Goal: Find specific page/section: Locate a particular part of the current website

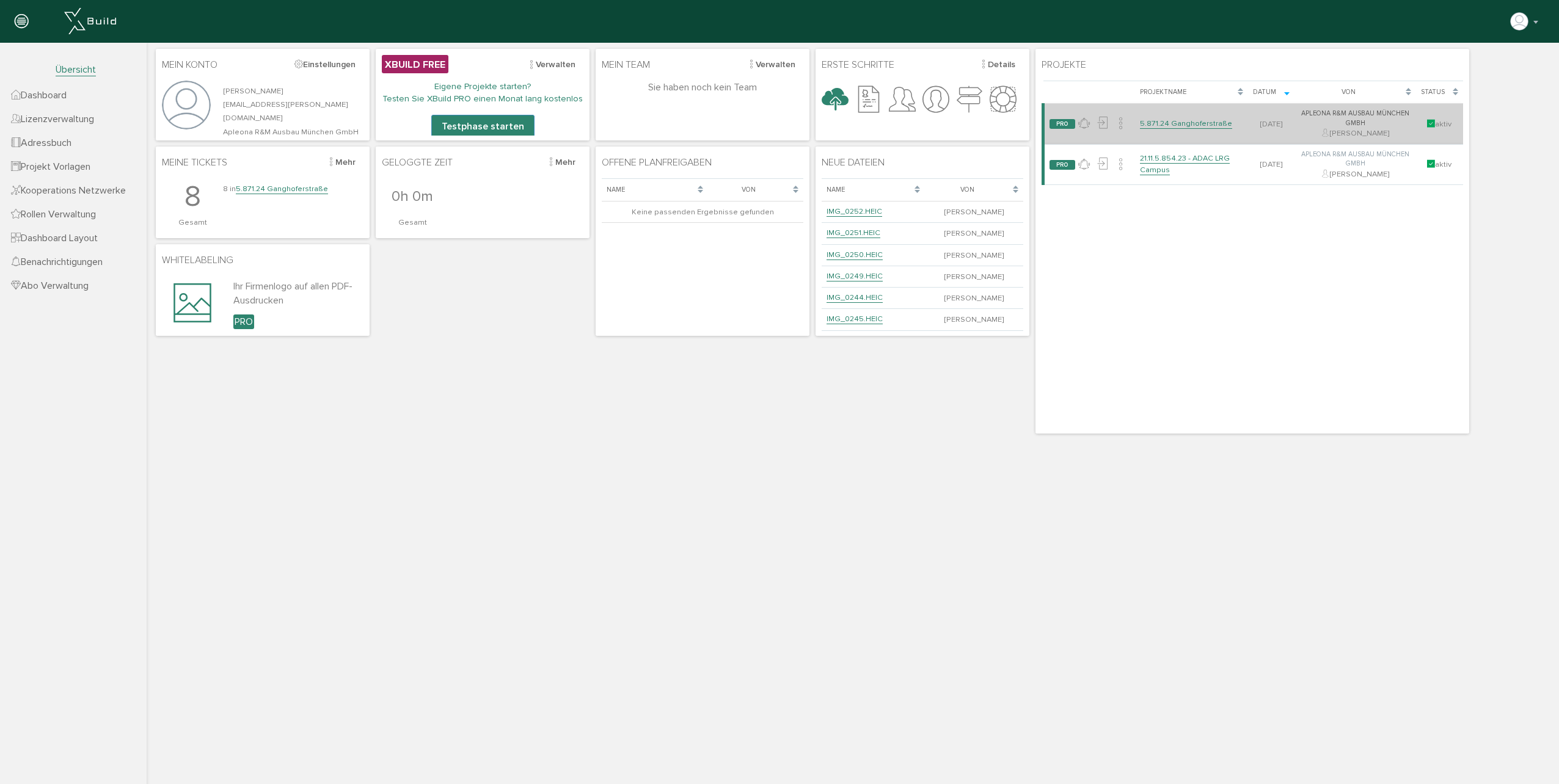
click at [1212, 127] on link "5.871.24 Ganghoferstraße" at bounding box center [1187, 124] width 92 height 11
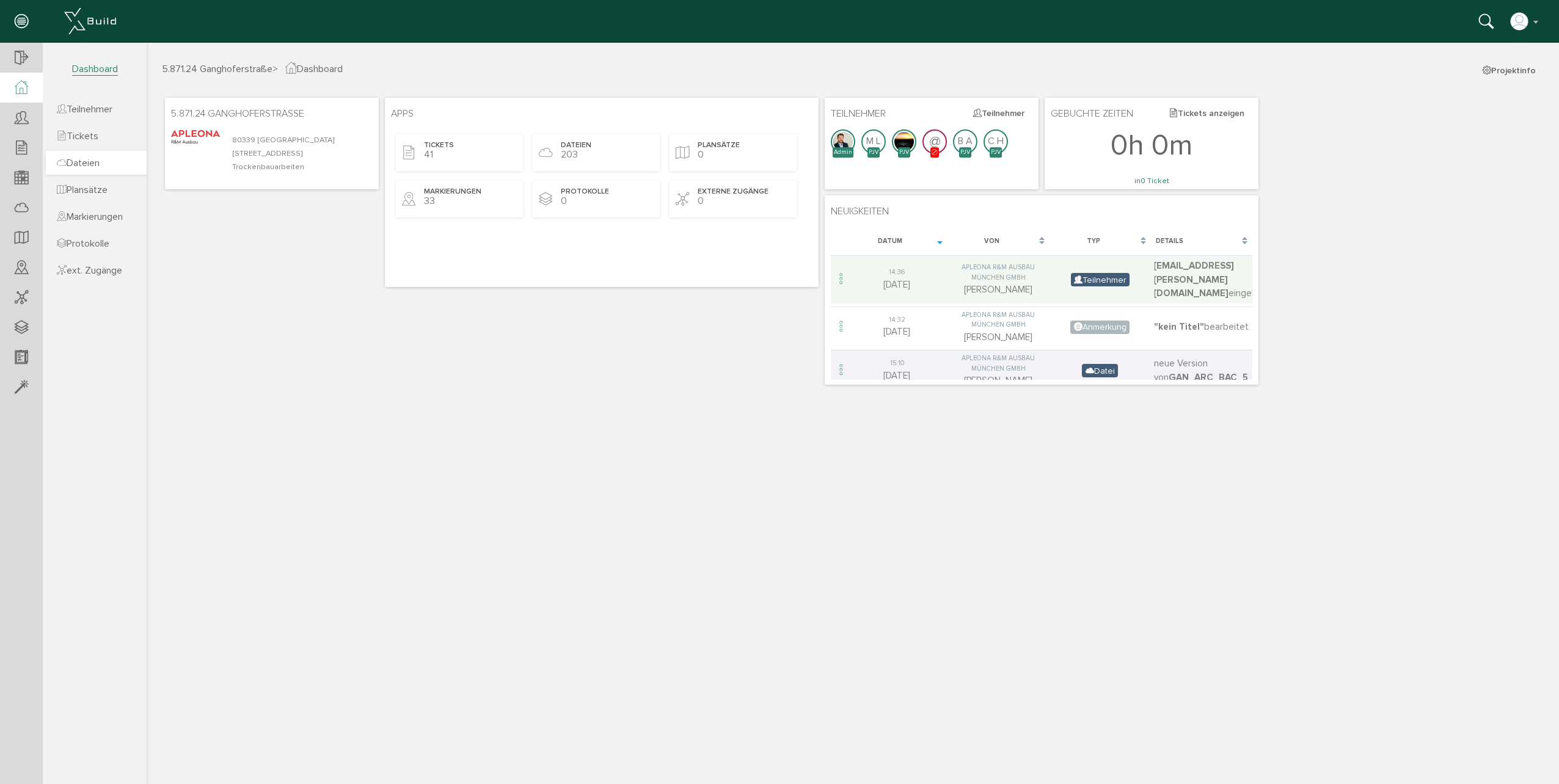
click at [96, 162] on span "Dateien" at bounding box center [78, 163] width 43 height 12
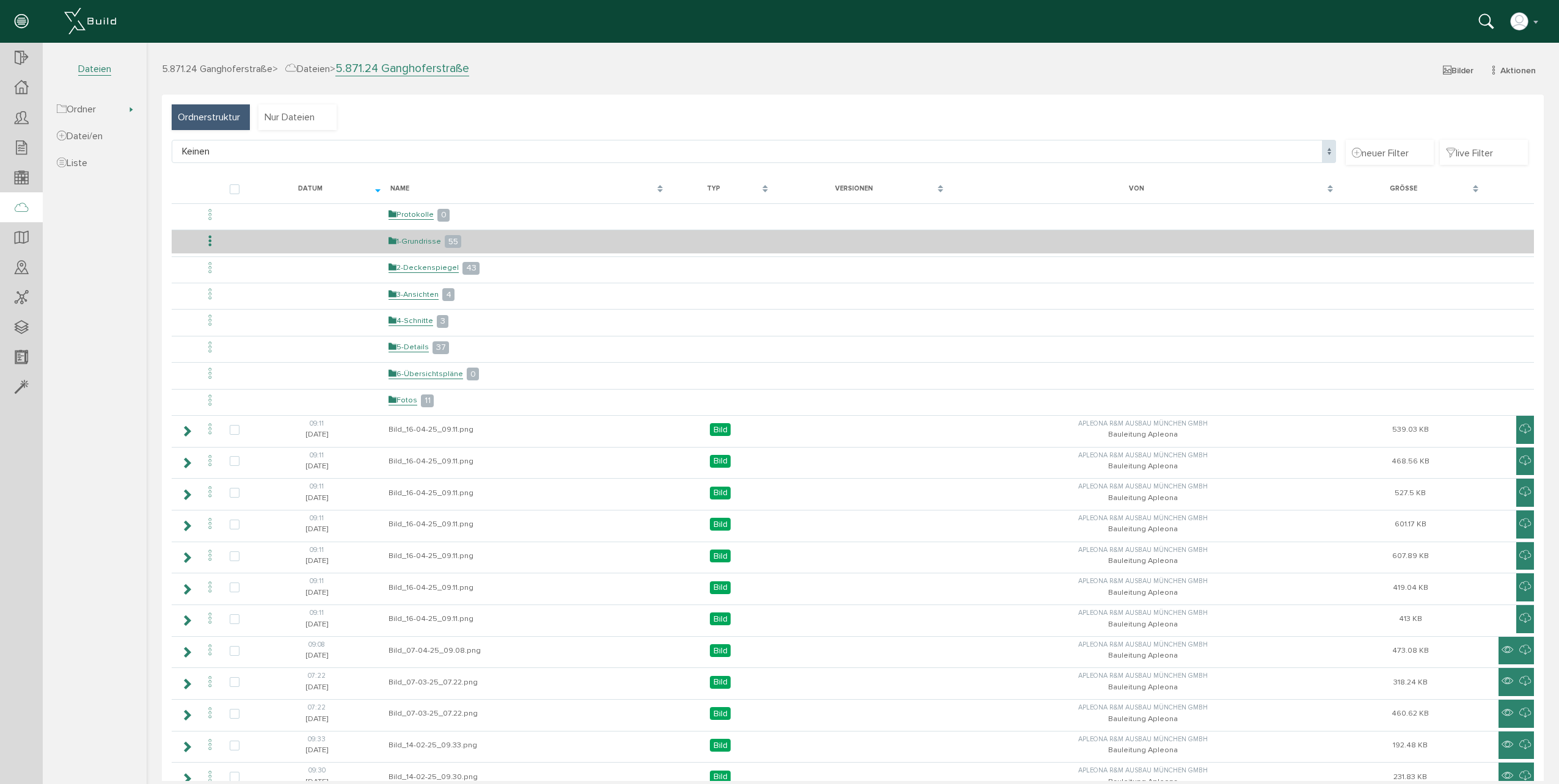
click at [421, 242] on link "1-Grundrisse" at bounding box center [415, 241] width 53 height 11
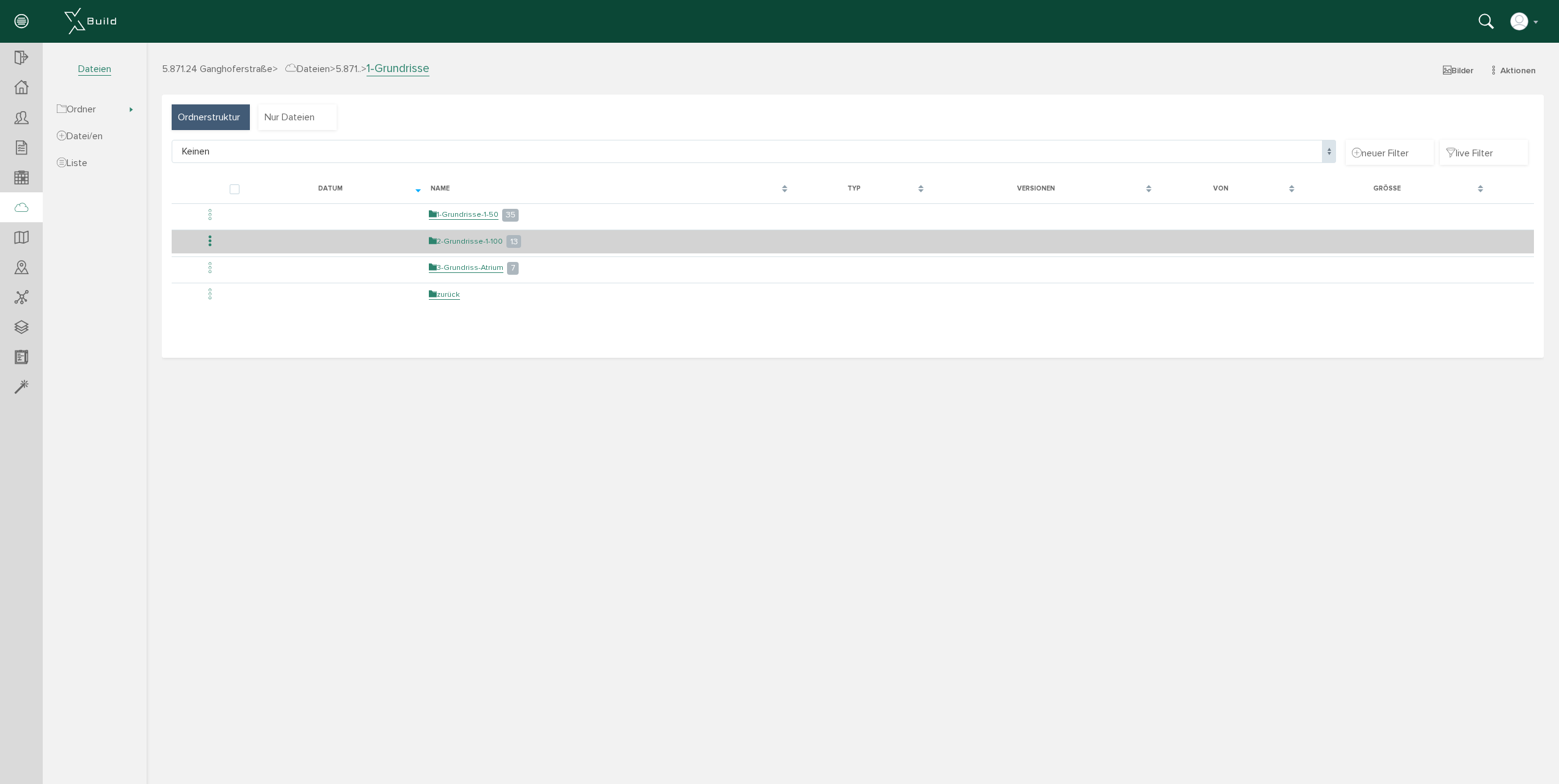
click at [467, 237] on link "2-Grundrisse-1-100" at bounding box center [466, 241] width 74 height 11
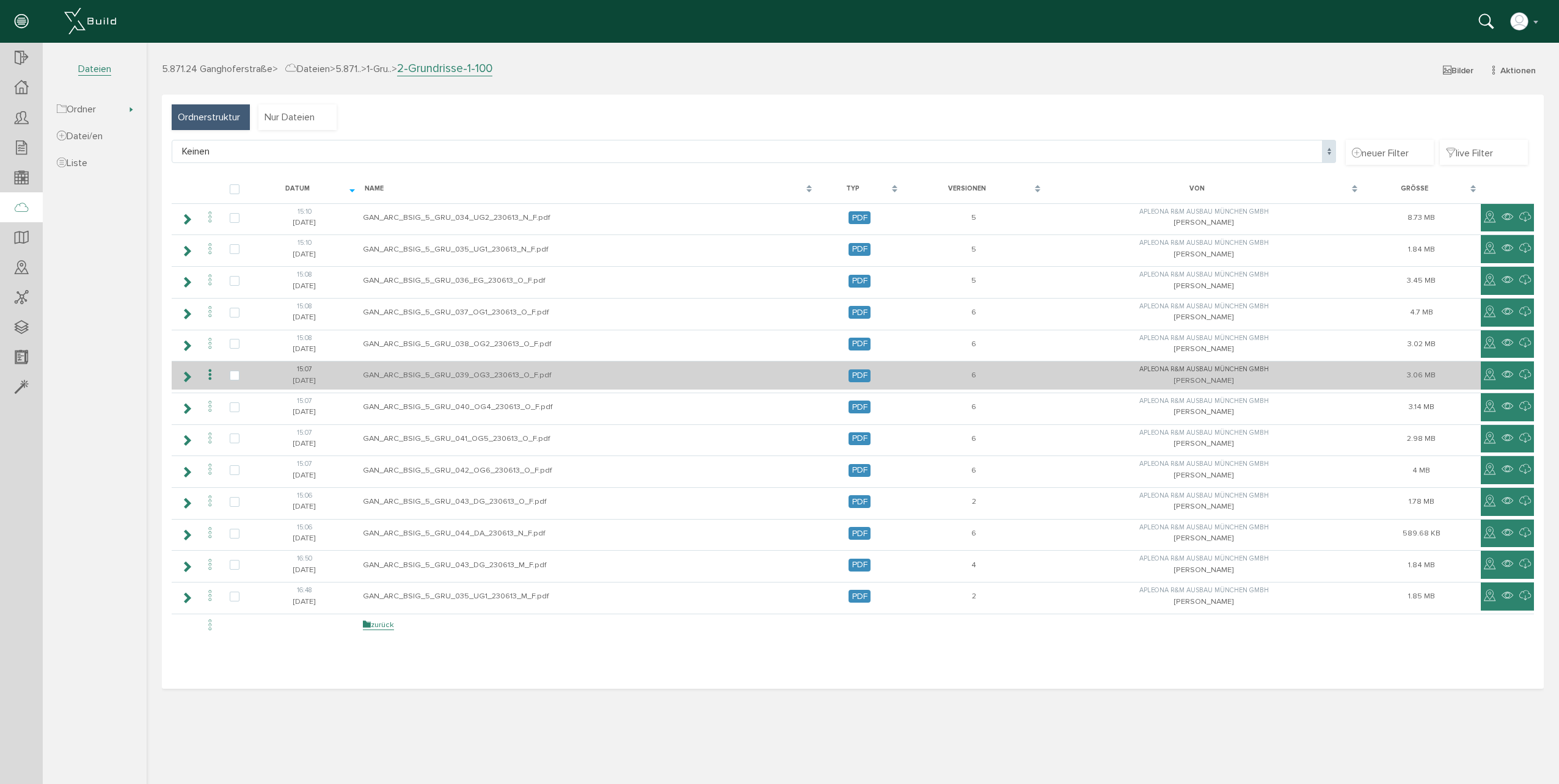
click at [406, 377] on td "GAN_ARC_BSIG_5_GRU_039_OG3_230613_O_F.pdf" at bounding box center [588, 375] width 457 height 29
click at [1510, 372] on icon at bounding box center [1508, 375] width 12 height 15
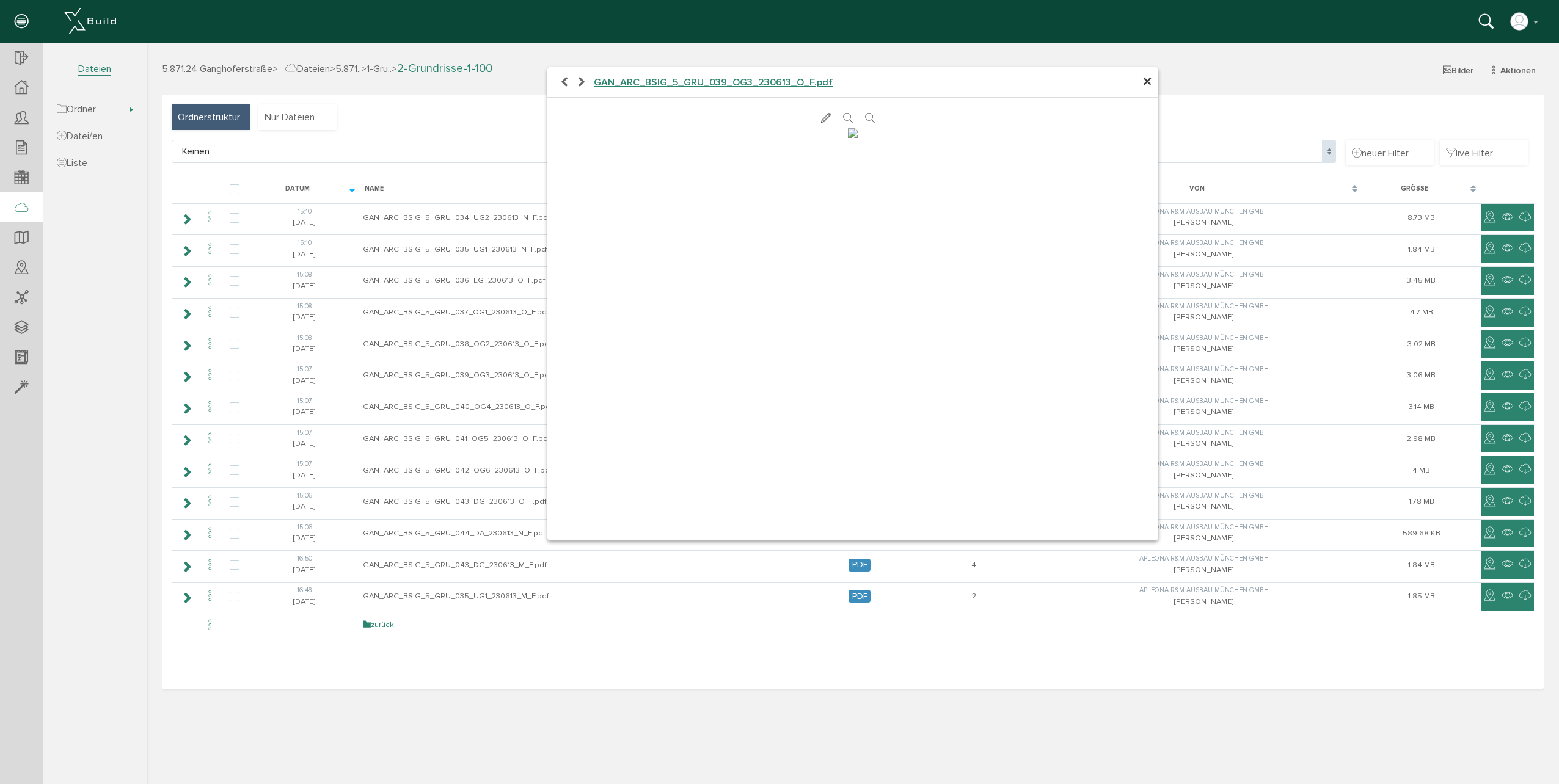
click at [753, 78] on span "GAN_ARC_BSIG_5_GRU_039_OG3_230613_O_F.pdf" at bounding box center [714, 82] width 239 height 12
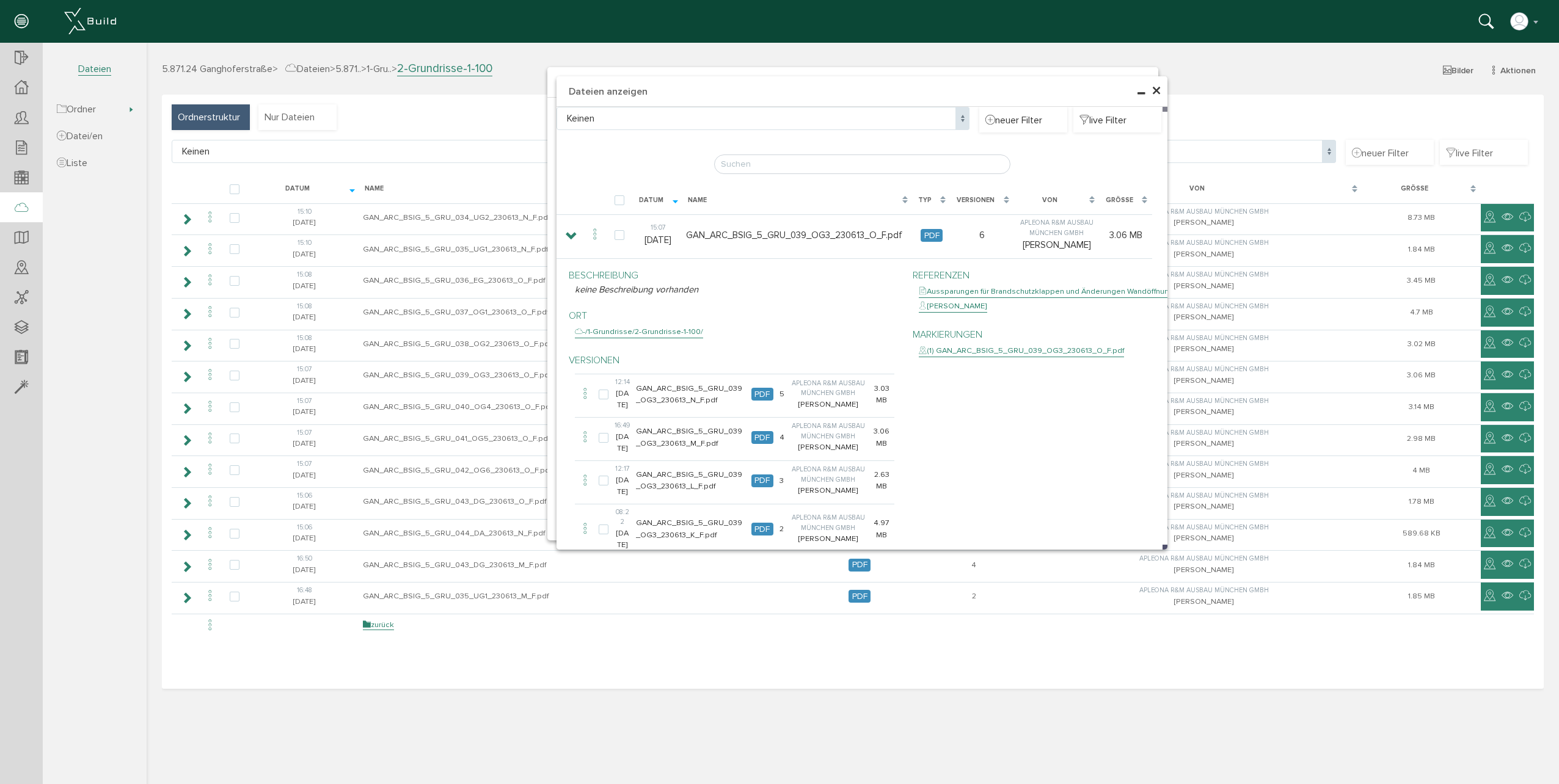
click at [1159, 89] on span "×" at bounding box center [1157, 91] width 10 height 24
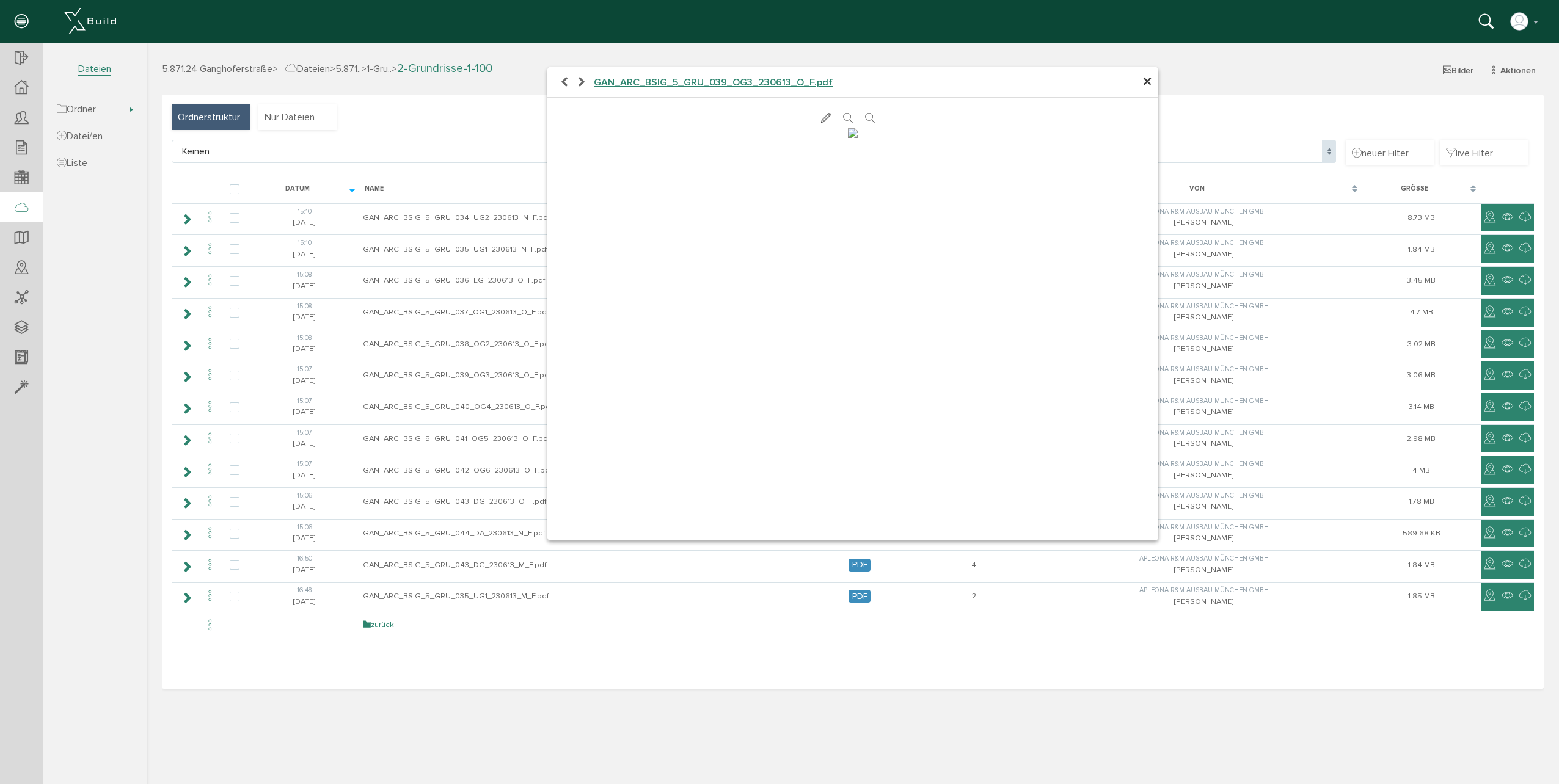
click at [1150, 84] on span "×" at bounding box center [1148, 82] width 10 height 24
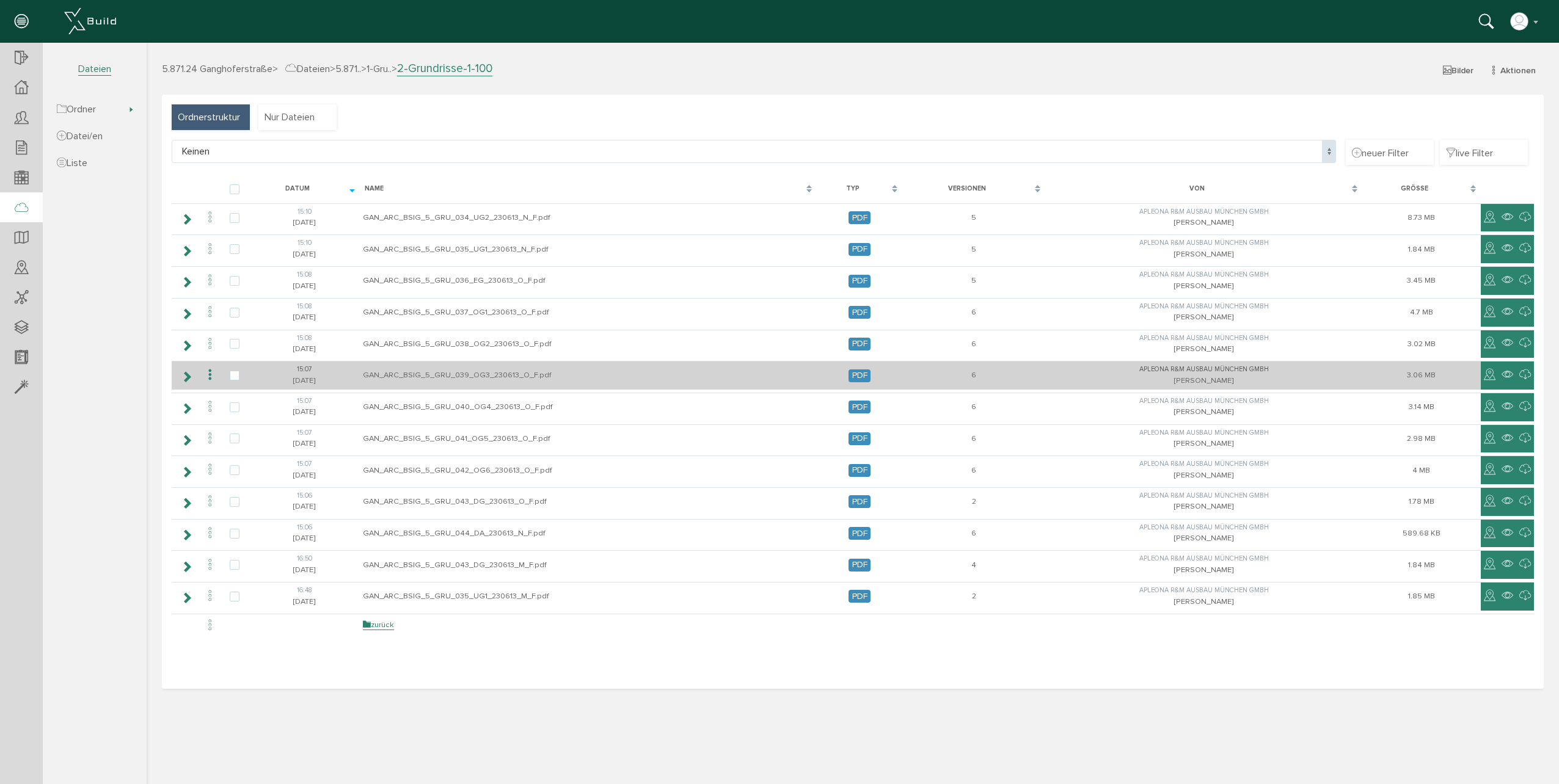
click at [204, 372] on icon at bounding box center [210, 376] width 15 height 16
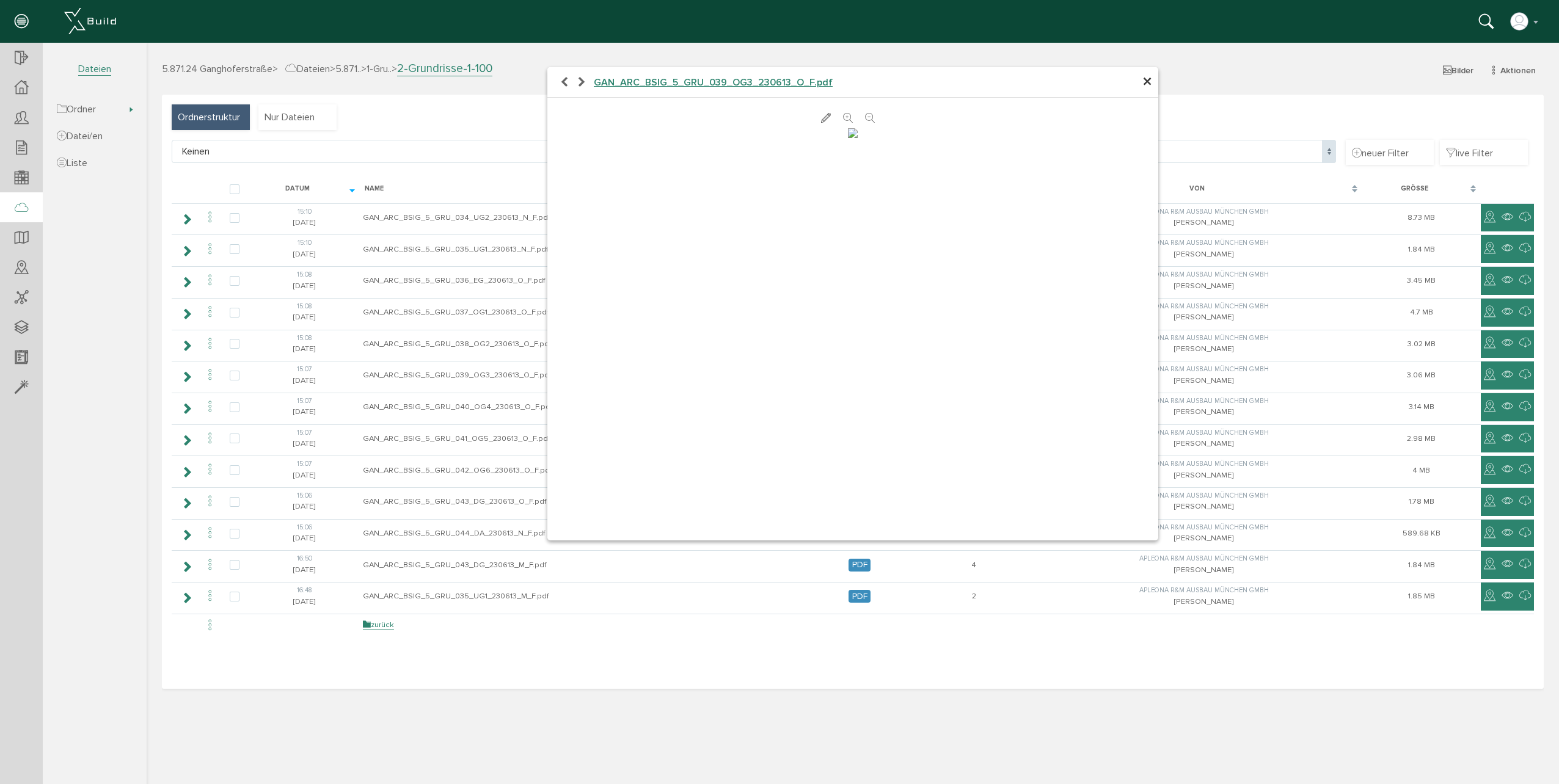
click at [848, 138] on img at bounding box center [853, 133] width 10 height 10
click at [1147, 77] on span "×" at bounding box center [1148, 82] width 10 height 24
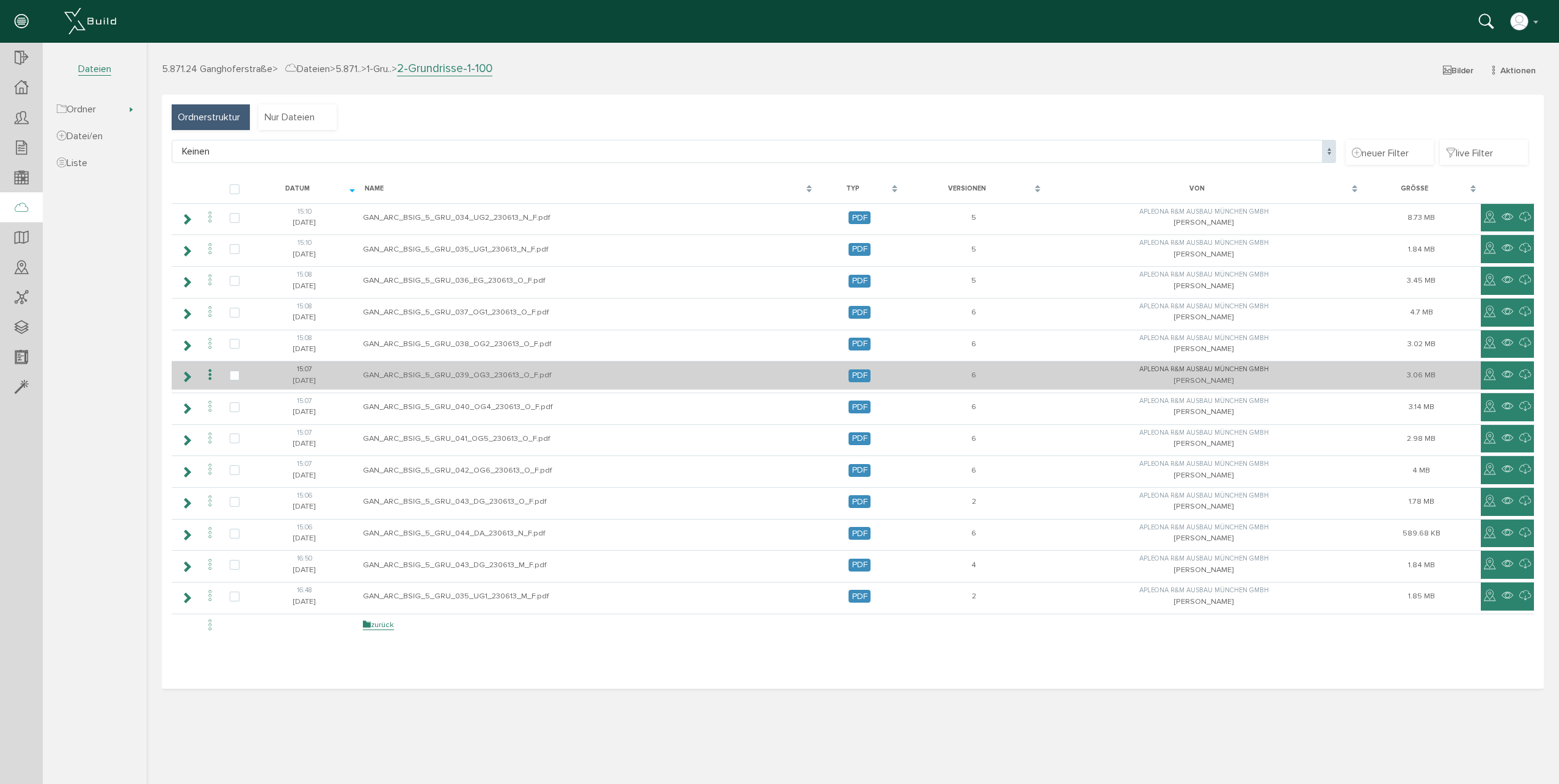
click at [212, 377] on icon at bounding box center [210, 376] width 15 height 16
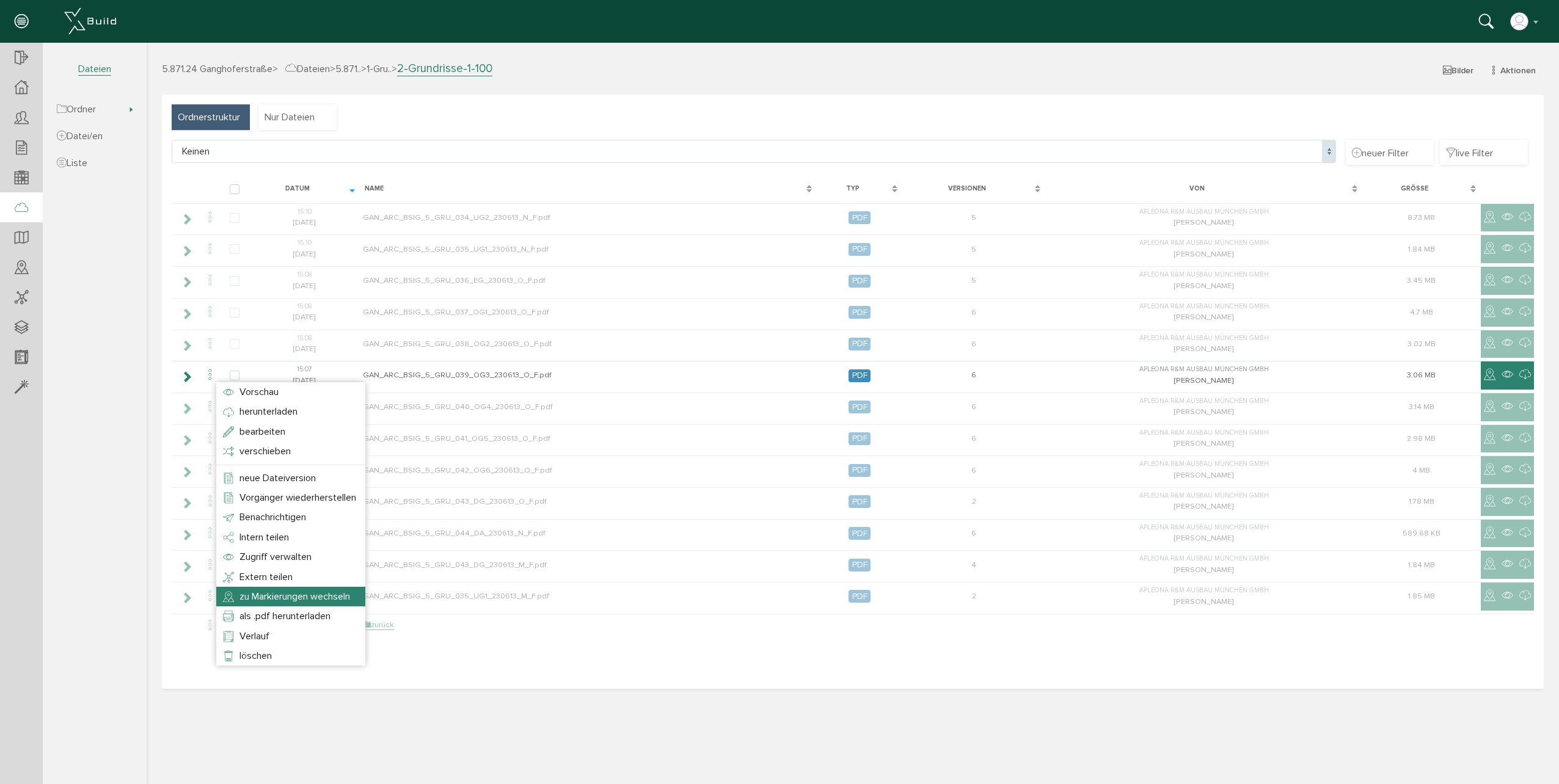
click at [325, 595] on span "zu Markierungen wechseln" at bounding box center [295, 596] width 110 height 12
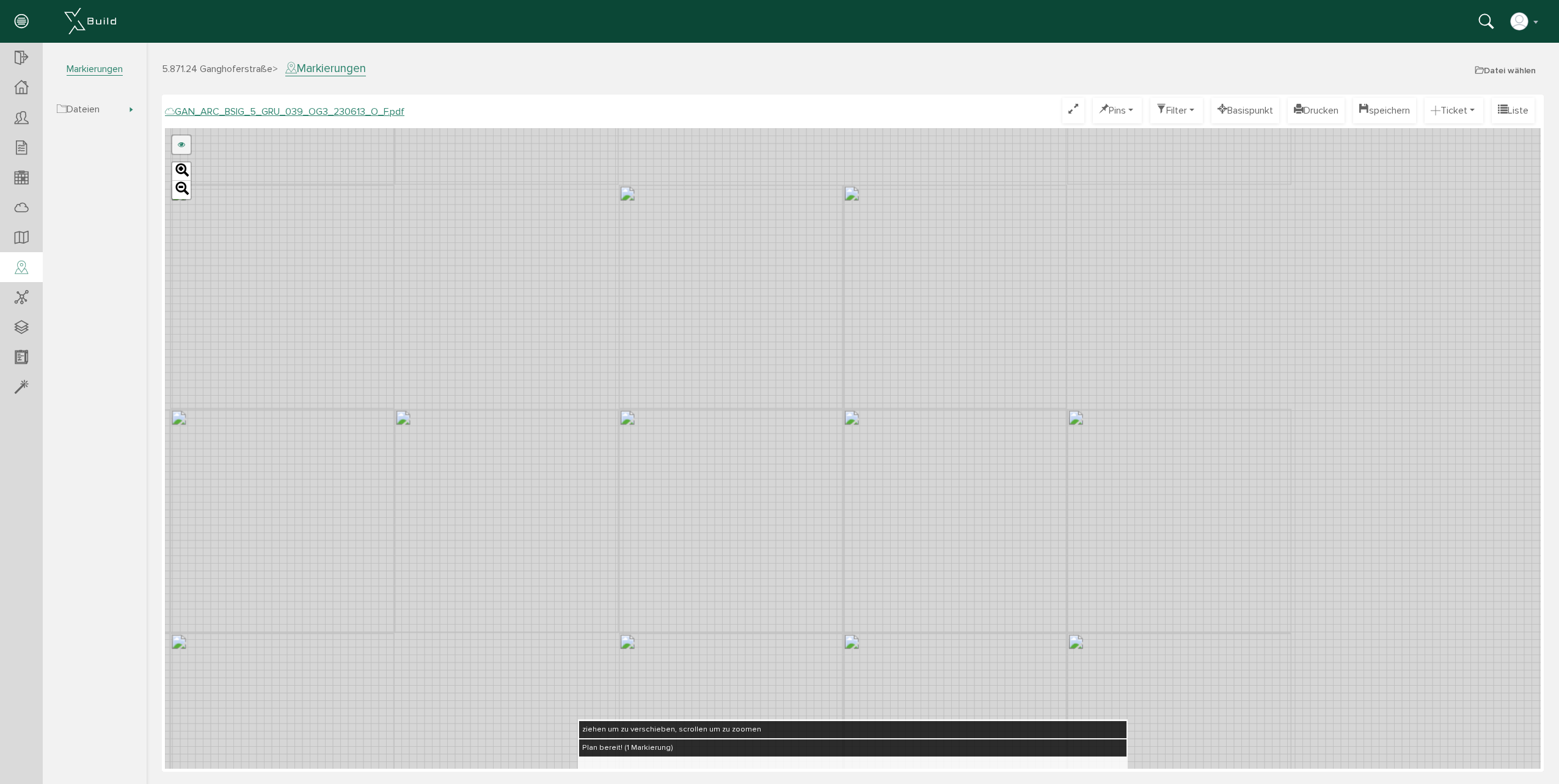
click at [180, 145] on link at bounding box center [181, 145] width 18 height 18
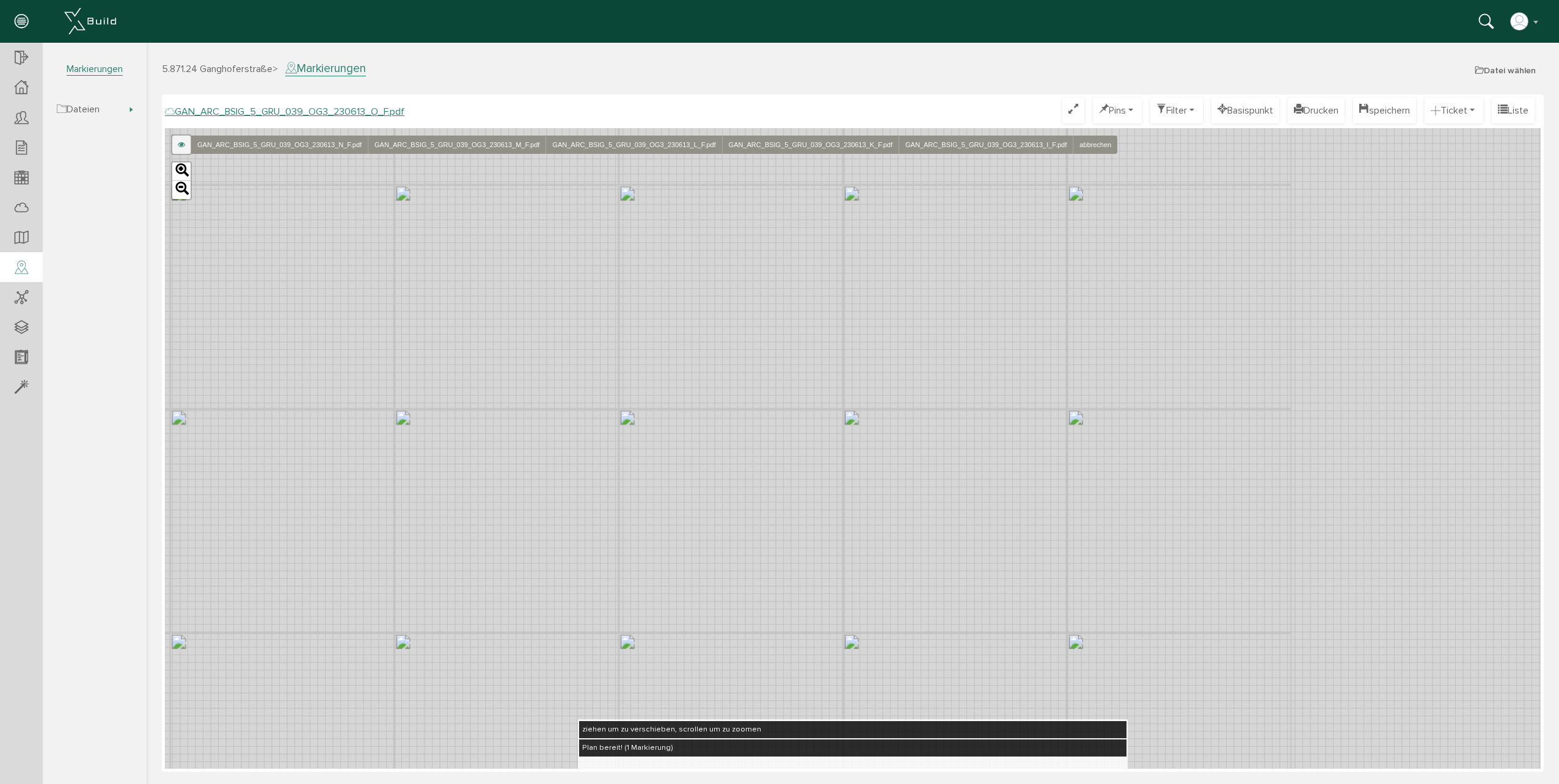
click at [183, 143] on link at bounding box center [181, 145] width 18 height 18
click at [335, 143] on link "GAN_ARC_BSIG_5_GRU_039_OG3_230613_N_F.pdf" at bounding box center [279, 145] width 177 height 18
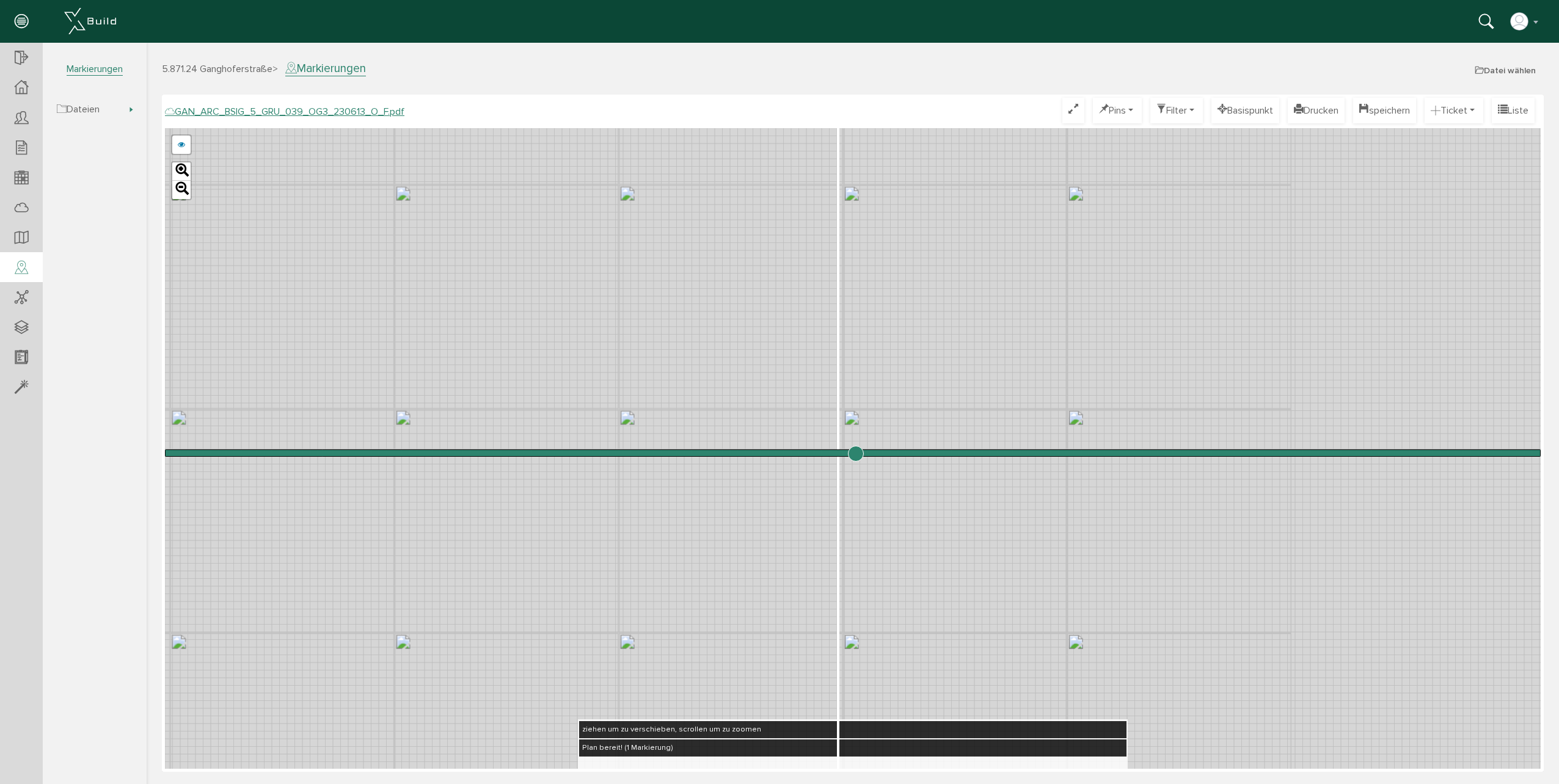
drag, startPoint x: 852, startPoint y: 460, endPoint x: 855, endPoint y: 428, distance: 32.1
click at [855, 453] on input "range" at bounding box center [853, 453] width 1376 height 0
click at [96, 66] on span "Markierungen" at bounding box center [95, 69] width 56 height 13
